Goal: Navigation & Orientation: Find specific page/section

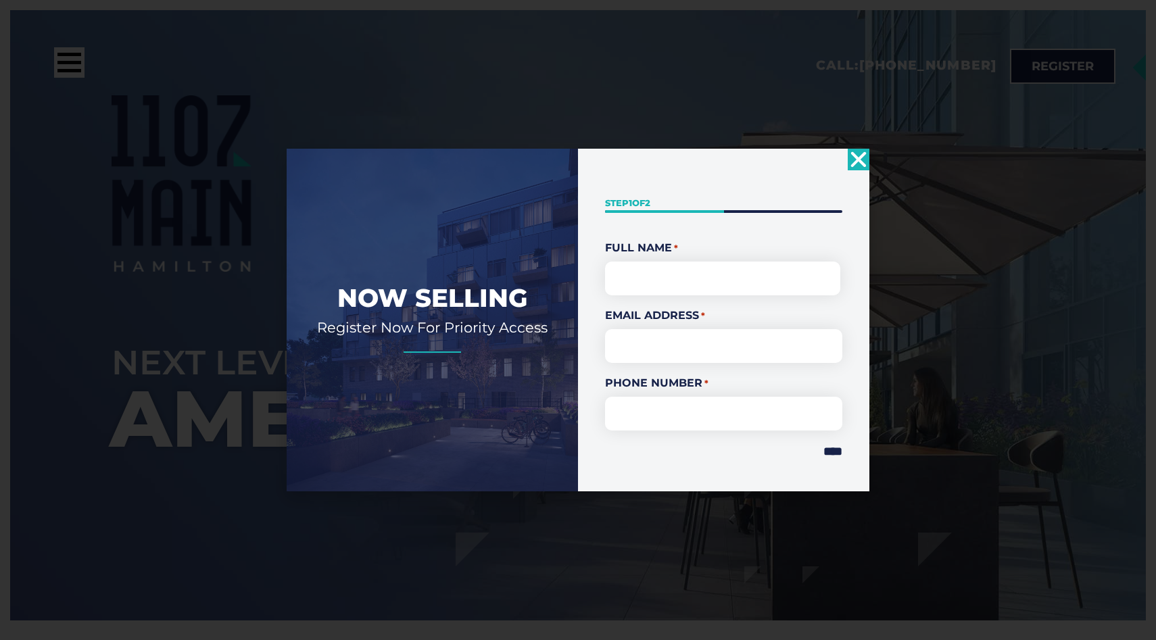
click at [869, 158] on icon "Close" at bounding box center [859, 160] width 22 height 22
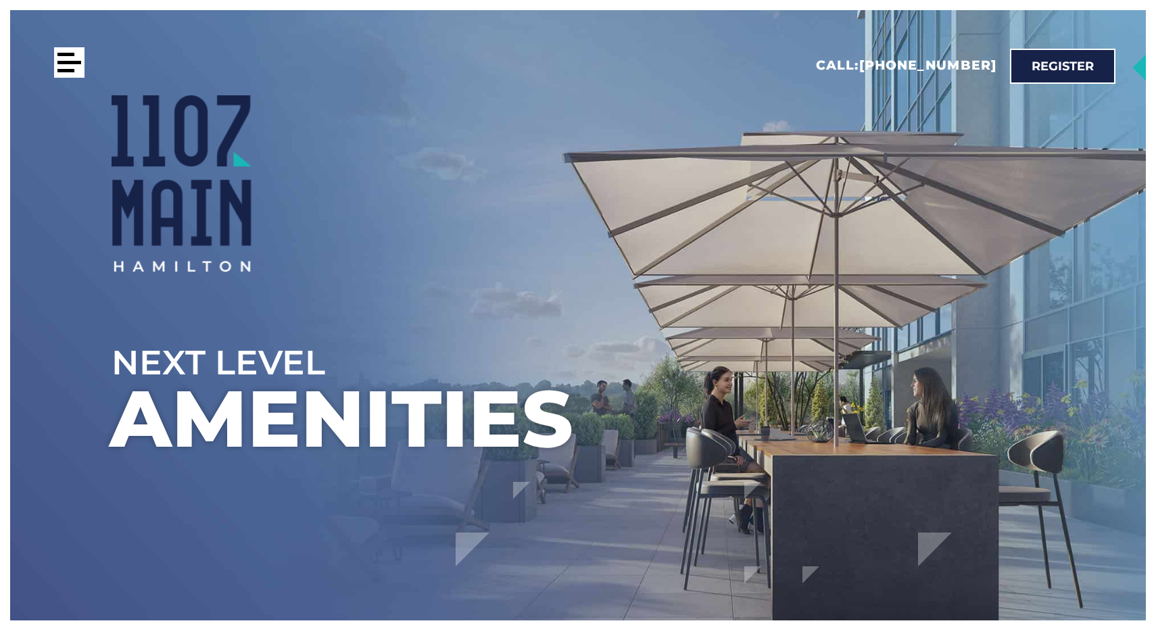
click at [54, 73] on div at bounding box center [69, 62] width 30 height 30
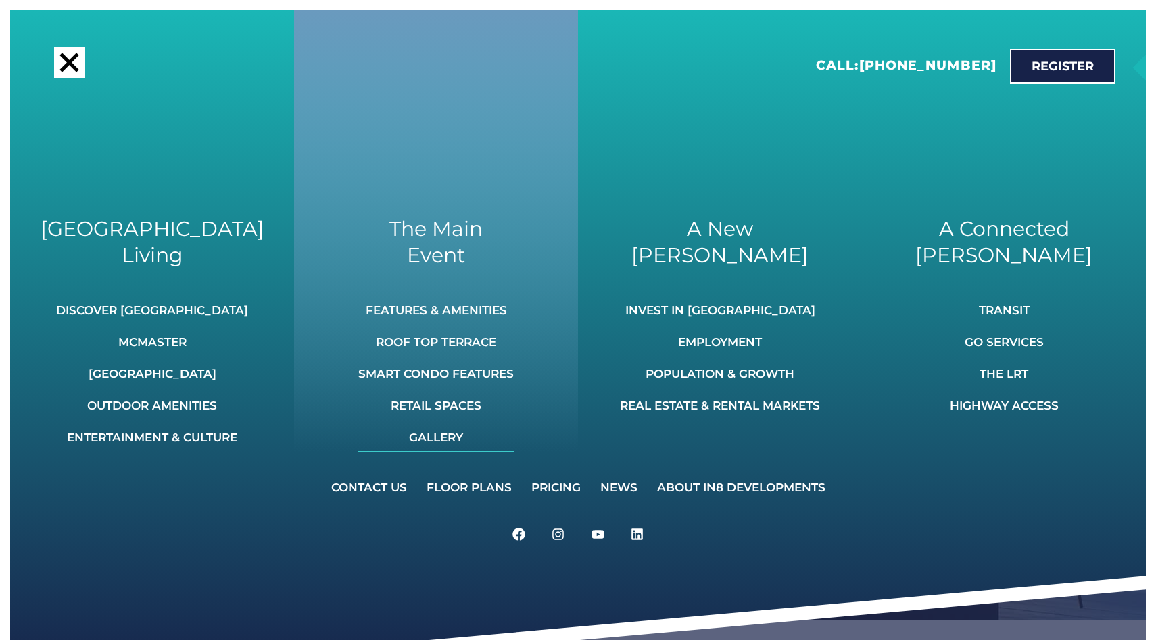
click at [443, 435] on link "Gallery" at bounding box center [435, 437] width 155 height 30
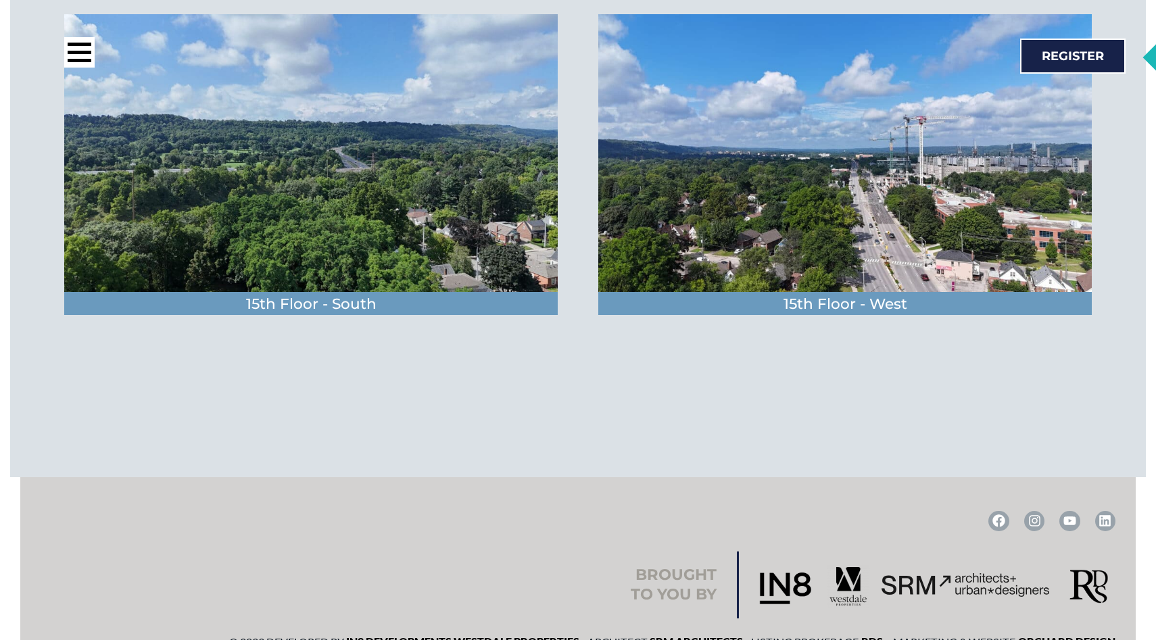
scroll to position [4503, 0]
